Goal: Transaction & Acquisition: Purchase product/service

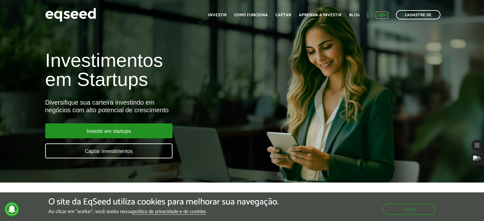
click at [383, 13] on link "Login" at bounding box center [381, 15] width 12 height 4
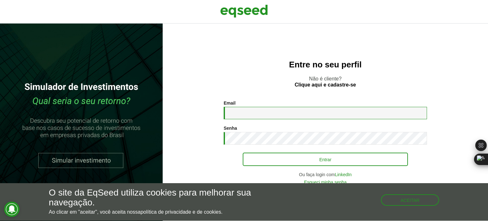
type input "**********"
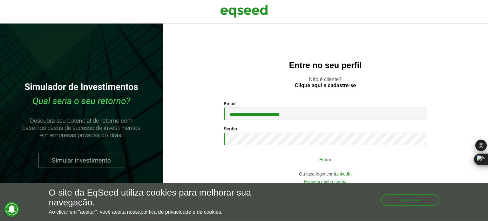
click at [319, 162] on button "Entrar" at bounding box center [325, 159] width 165 height 12
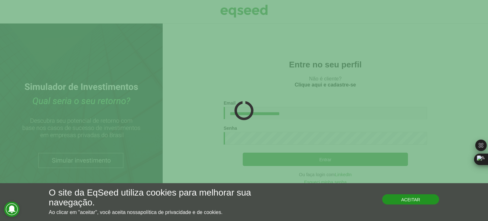
click at [411, 205] on div "O site da EqSeed utiliza cookies para melhorar sua navegação. Ao clicar em "ace…" at bounding box center [244, 201] width 391 height 27
click at [409, 200] on button "Aceitar" at bounding box center [410, 199] width 57 height 10
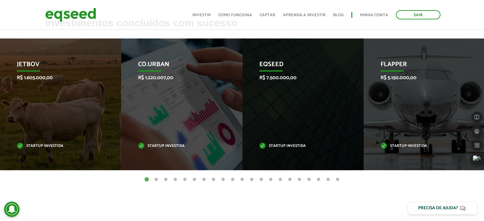
scroll to position [218, 0]
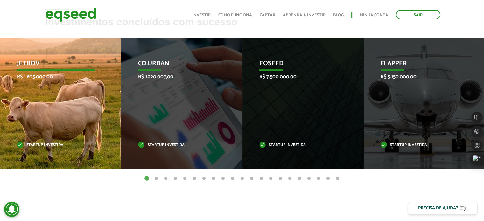
click at [78, 65] on p "JetBov" at bounding box center [56, 65] width 78 height 11
click at [23, 61] on p "JetBov" at bounding box center [56, 65] width 78 height 11
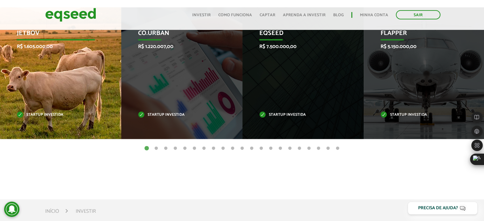
scroll to position [249, 0]
